Goal: Task Accomplishment & Management: Use online tool/utility

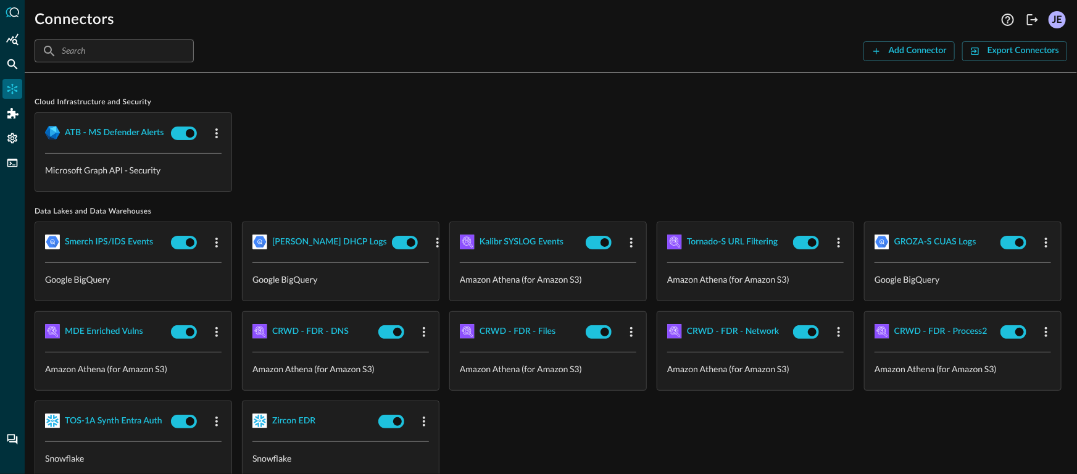
click at [475, 149] on div "ATB - MS Defender Alerts Microsoft Graph API - Security" at bounding box center [551, 152] width 1032 height 80
click at [4, 168] on div "FSQL" at bounding box center [12, 163] width 20 height 20
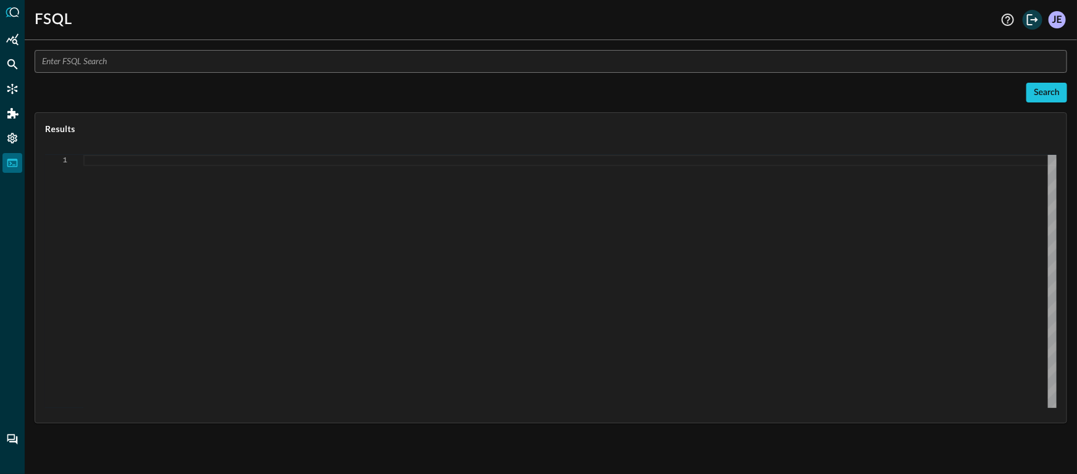
click at [1031, 21] on icon "Logout" at bounding box center [1032, 19] width 15 height 15
